Goal: Task Accomplishment & Management: Use online tool/utility

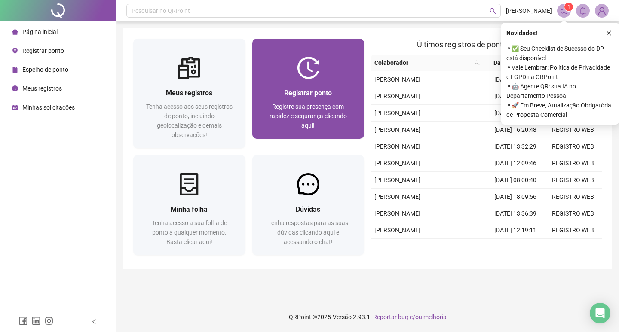
click at [324, 93] on span "Registrar ponto" at bounding box center [308, 93] width 48 height 8
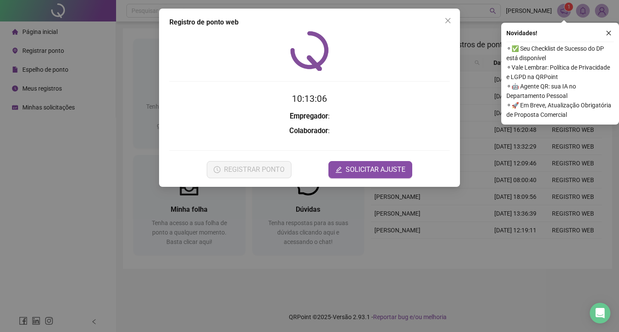
click at [606, 35] on icon "close" at bounding box center [609, 33] width 6 height 6
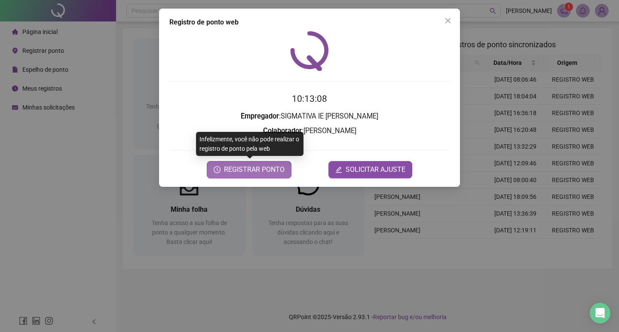
click at [268, 167] on span "REGISTRAR PONTO" at bounding box center [254, 170] width 61 height 10
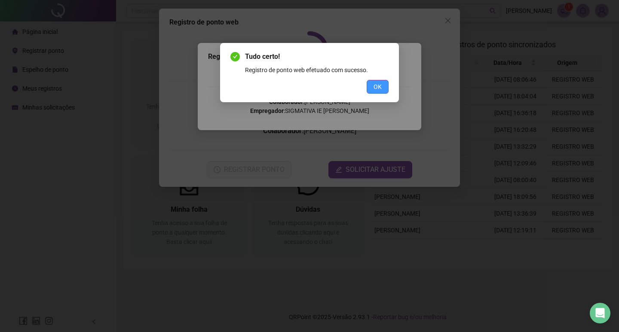
click at [384, 86] on button "OK" at bounding box center [378, 87] width 22 height 14
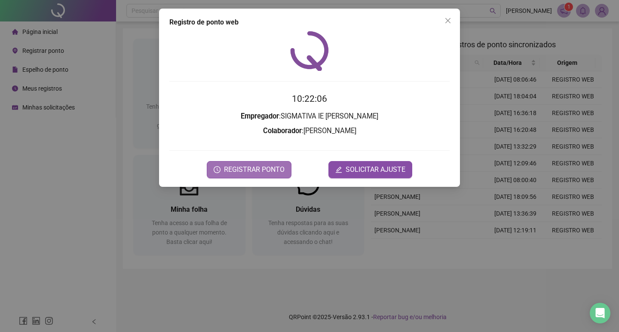
click at [258, 175] on button "REGISTRAR PONTO" at bounding box center [249, 169] width 85 height 17
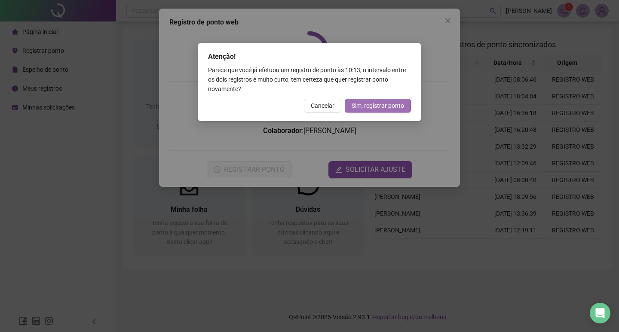
click at [383, 107] on span "Sim, registrar ponto" at bounding box center [378, 105] width 52 height 9
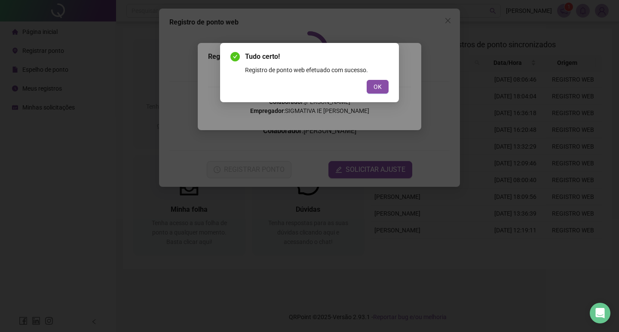
click at [370, 83] on button "OK" at bounding box center [378, 87] width 22 height 14
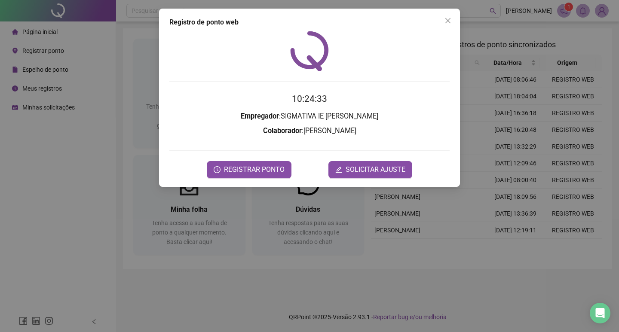
click at [447, 23] on icon "close" at bounding box center [448, 20] width 7 height 7
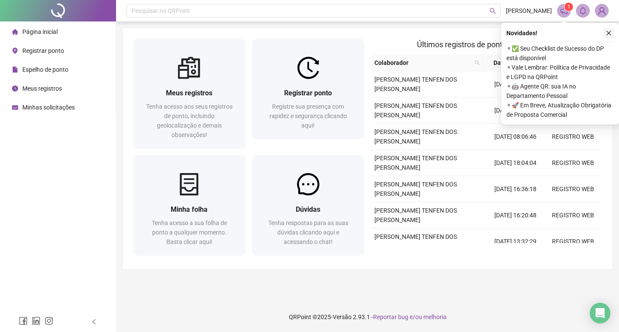
click at [609, 30] on button "button" at bounding box center [609, 33] width 10 height 10
